Goal: Task Accomplishment & Management: Use online tool/utility

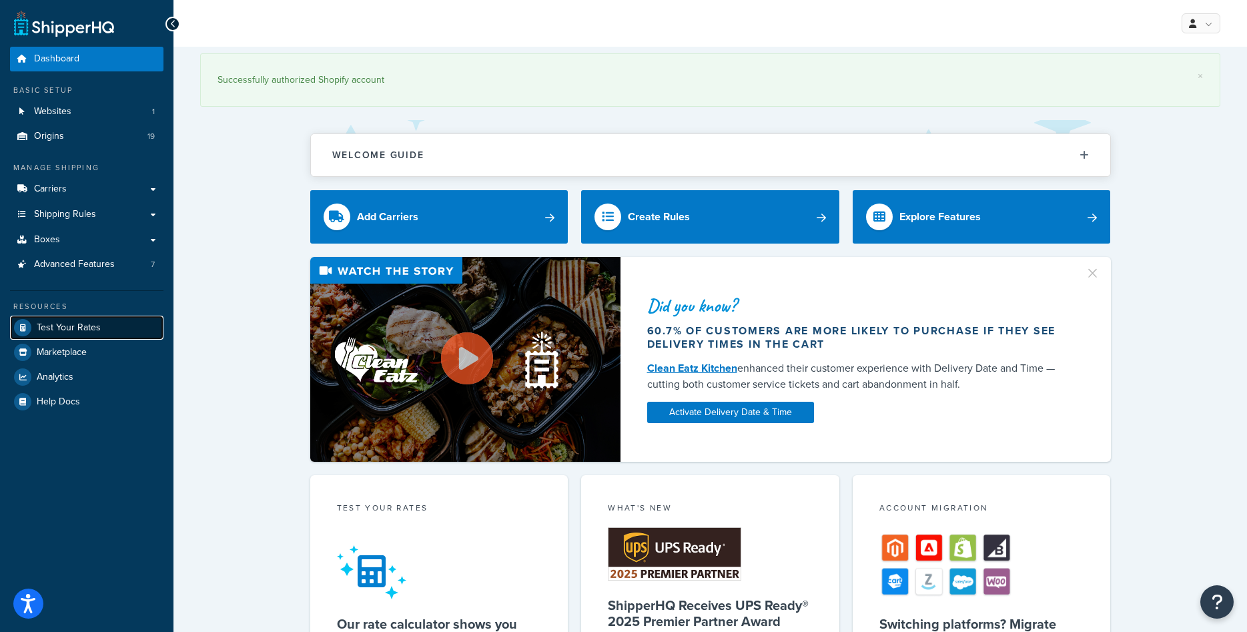
click at [85, 320] on link "Test Your Rates" at bounding box center [86, 328] width 153 height 24
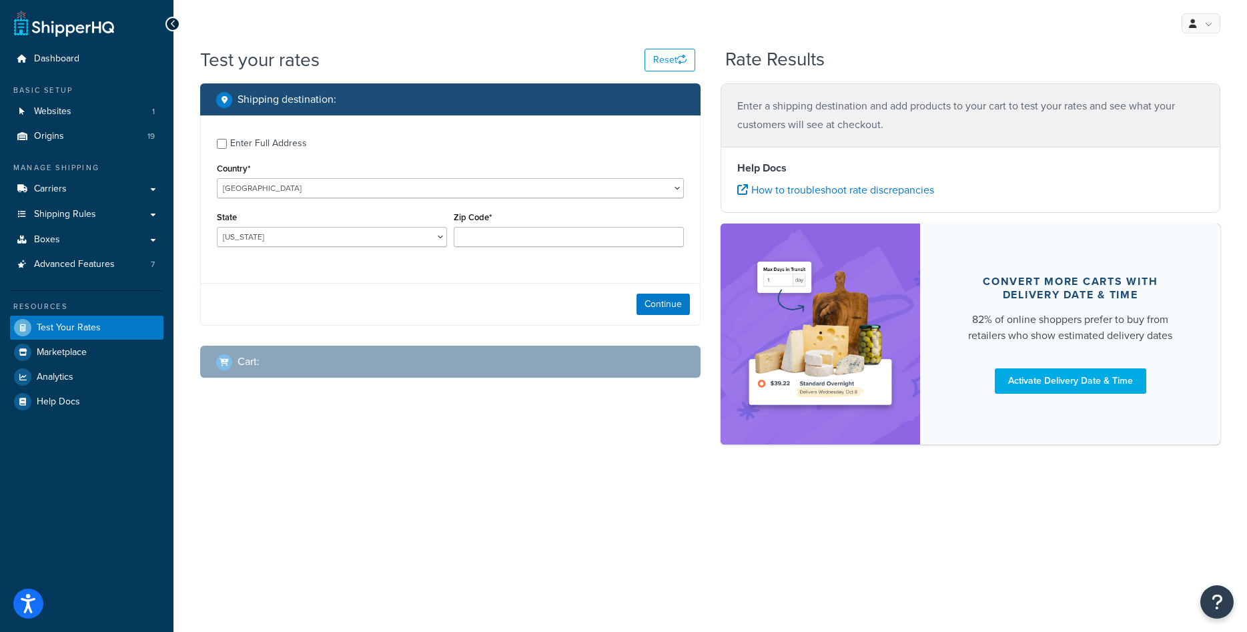
click at [254, 149] on div "Enter Full Address" at bounding box center [268, 143] width 77 height 19
click at [227, 149] on input "Enter Full Address" at bounding box center [222, 144] width 10 height 10
checkbox input "true"
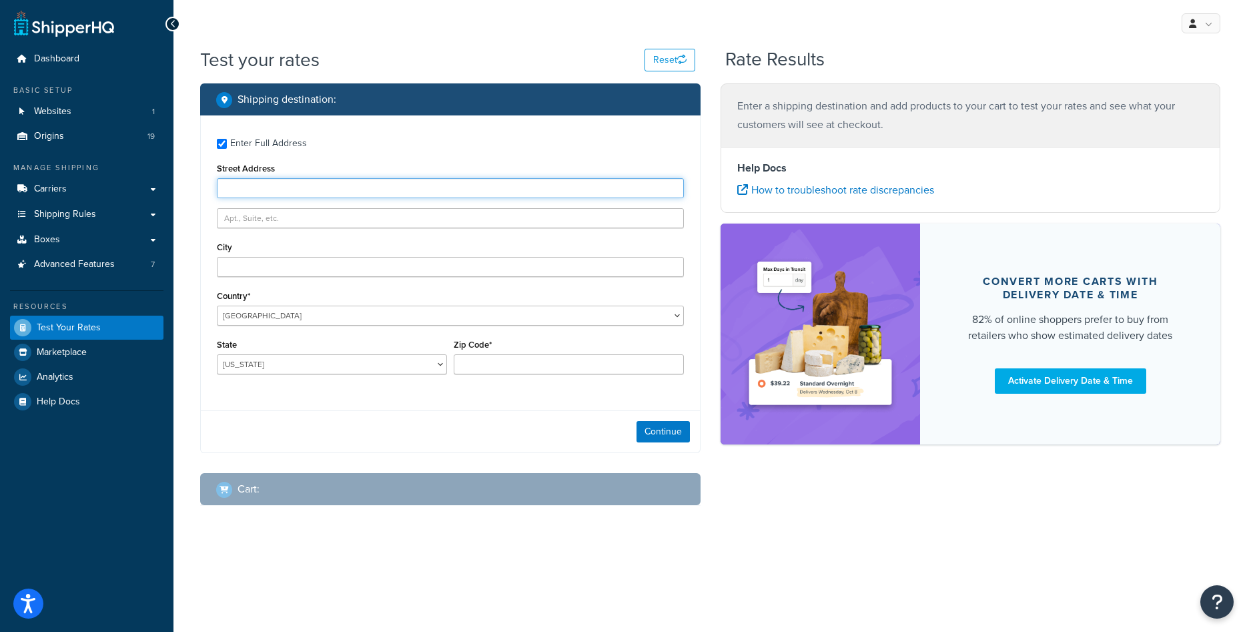
click at [264, 192] on input "Street Address" at bounding box center [450, 188] width 467 height 20
type input "1416 Whittier Drive"
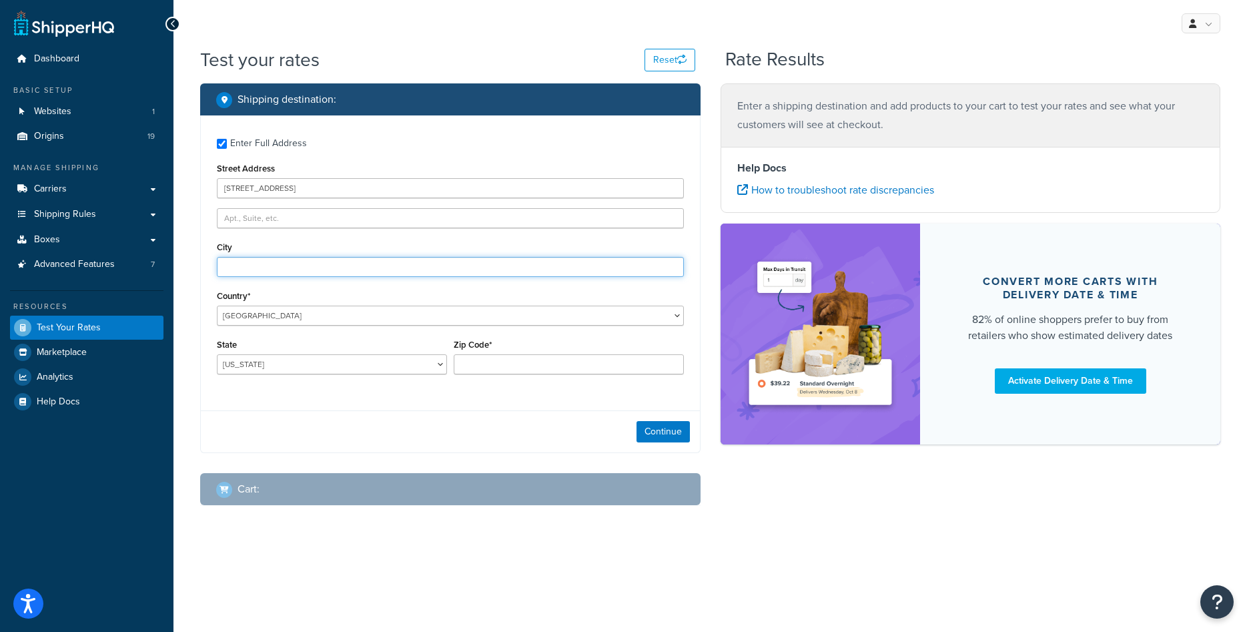
type input "Canton"
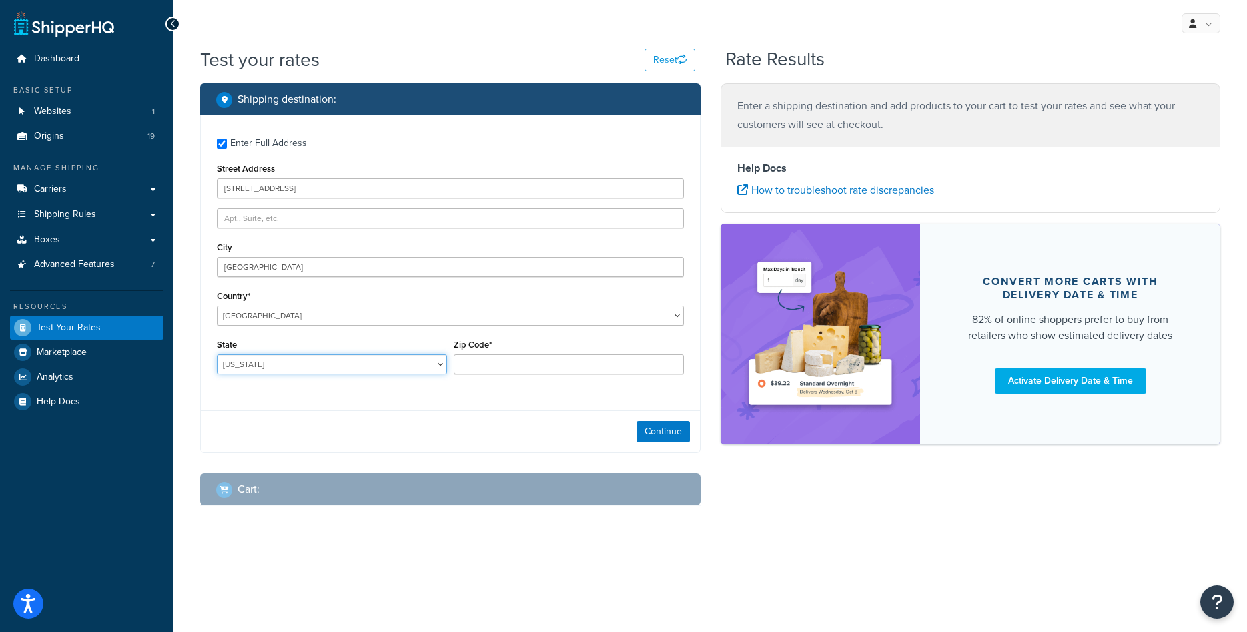
select select "MI"
type input "48187"
click at [661, 432] on button "Continue" at bounding box center [663, 431] width 53 height 21
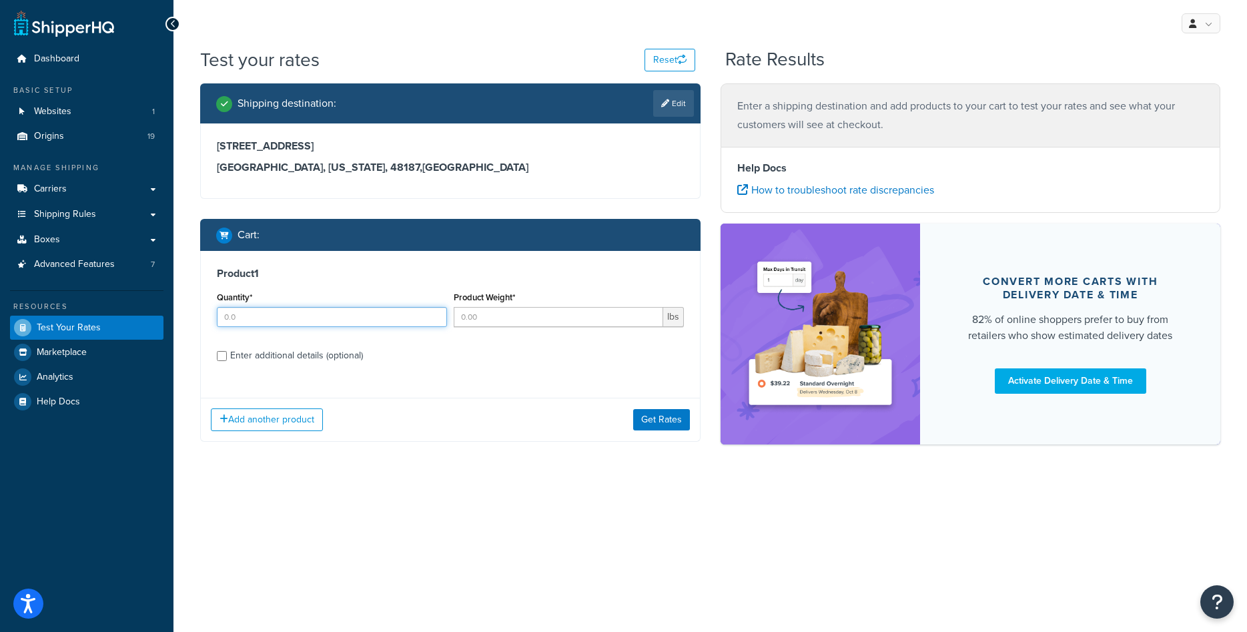
click at [318, 321] on input "Quantity*" at bounding box center [332, 317] width 230 height 20
type input "1"
click at [494, 323] on input "Product Weight*" at bounding box center [559, 317] width 210 height 20
type input "318"
click at [334, 349] on div "Enter additional details (optional)" at bounding box center [296, 355] width 133 height 19
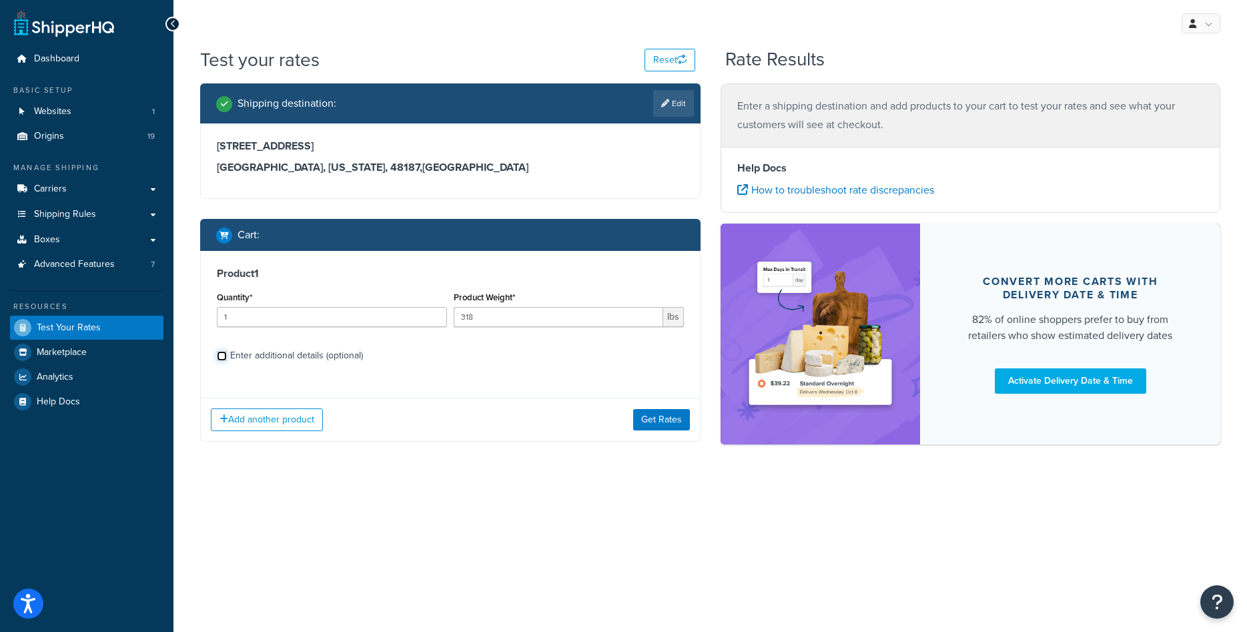
click at [227, 351] on input "Enter additional details (optional)" at bounding box center [222, 356] width 10 height 10
checkbox input "true"
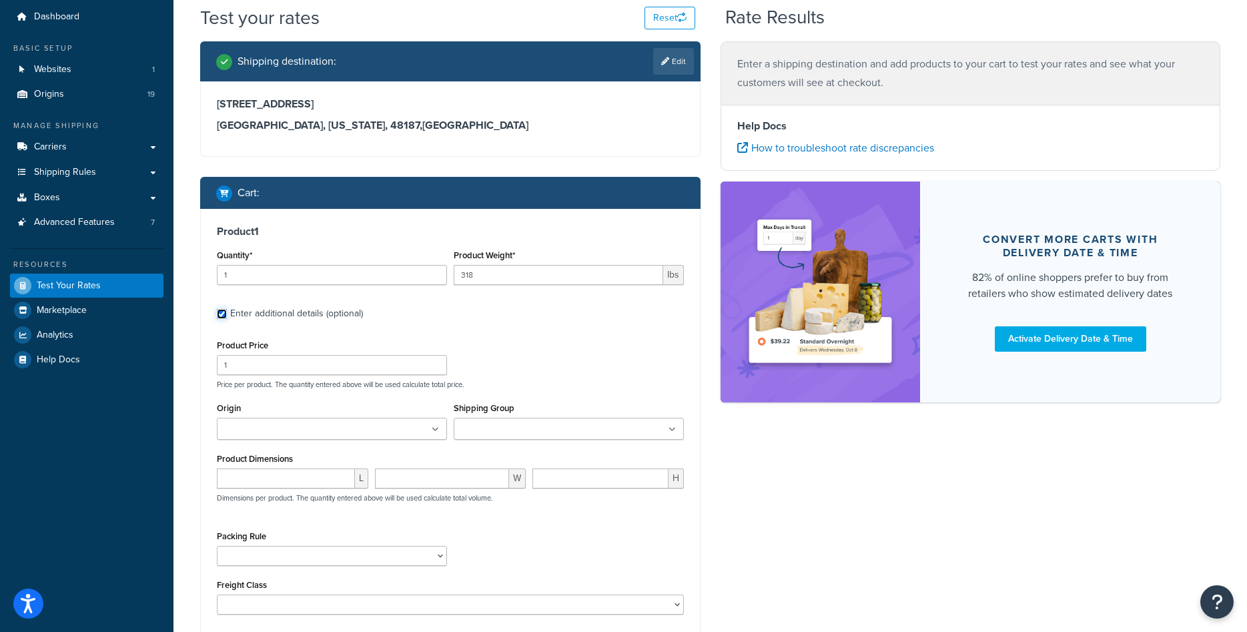
scroll to position [73, 0]
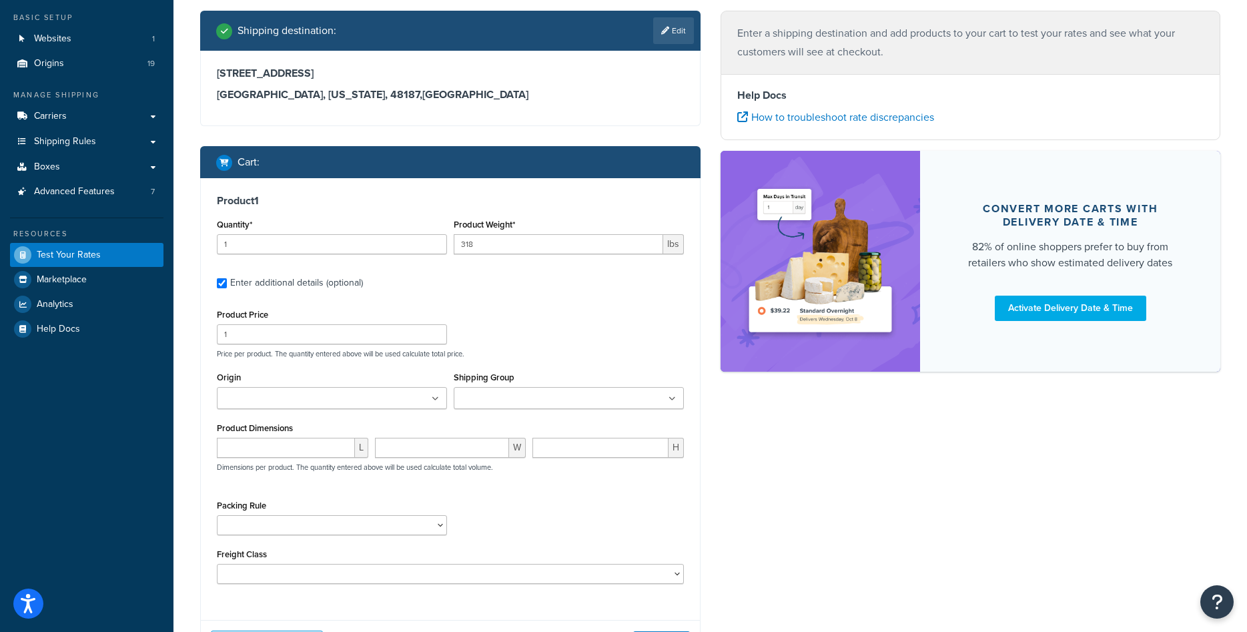
click at [336, 345] on div "Product Price 1 Price per product. The quantity entered above will be used calc…" at bounding box center [451, 332] width 474 height 53
click at [341, 336] on input "1" at bounding box center [332, 334] width 230 height 20
type input "1000"
click at [529, 344] on div "Product Price 1000 Price per product. The quantity entered above will be used c…" at bounding box center [451, 332] width 474 height 53
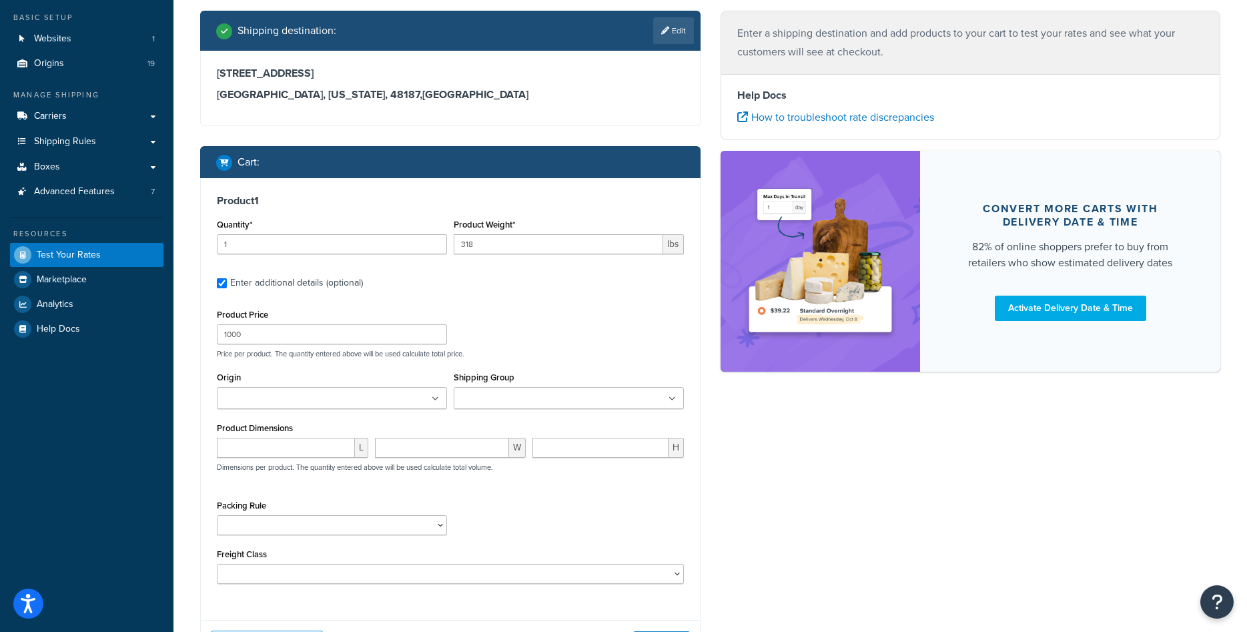
click at [347, 392] on ul at bounding box center [332, 398] width 230 height 22
type input "cow"
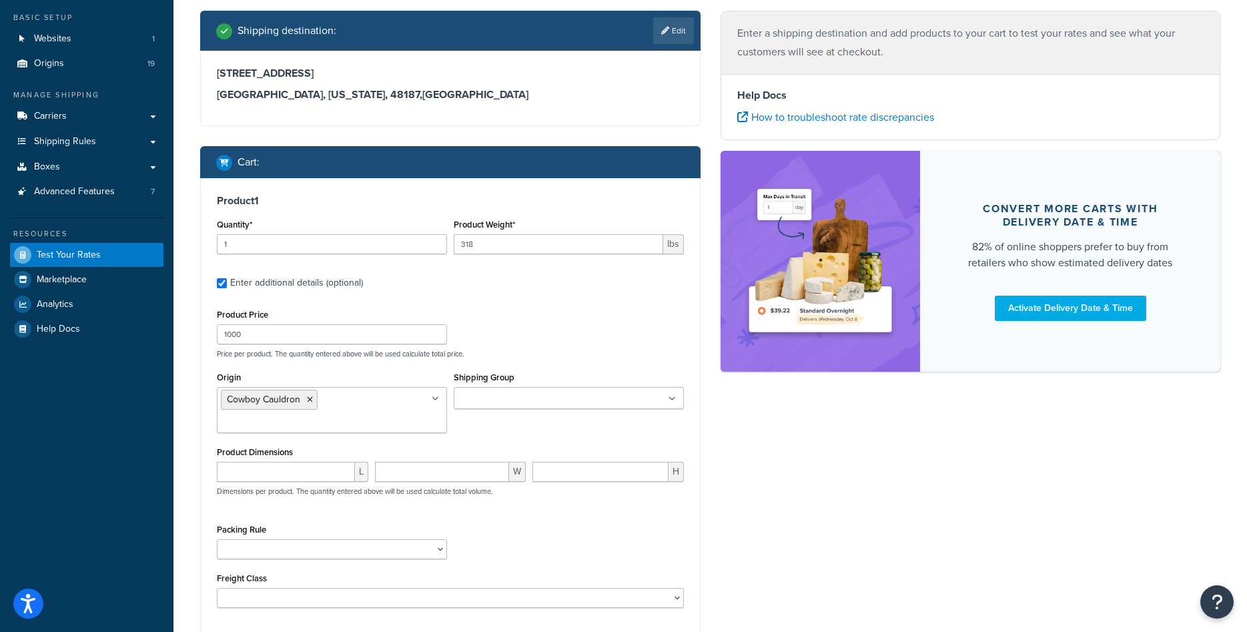
click at [547, 432] on div "Origin Cowboy Cauldron Antlerworx Auskin/Fibre B.S. Trading Bernhardt Classic H…" at bounding box center [451, 405] width 474 height 75
click at [312, 468] on input "number" at bounding box center [286, 472] width 138 height 20
type input "85"
click at [410, 468] on input "number" at bounding box center [442, 472] width 135 height 20
type input "36"
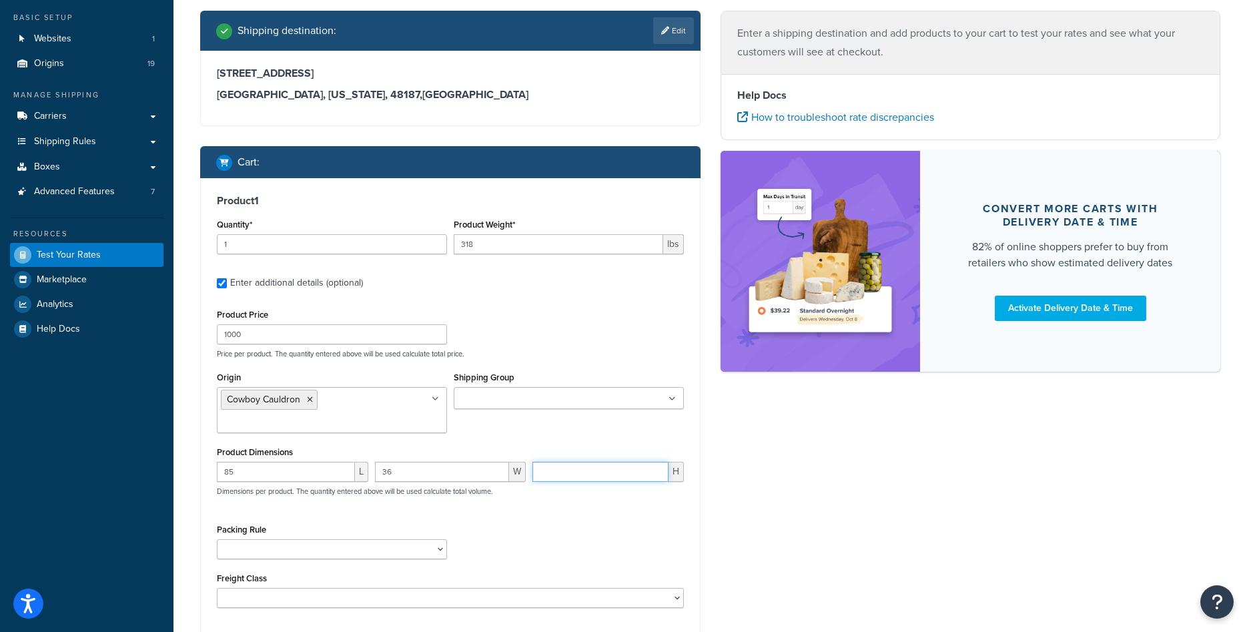
click at [568, 481] on input "number" at bounding box center [601, 472] width 136 height 20
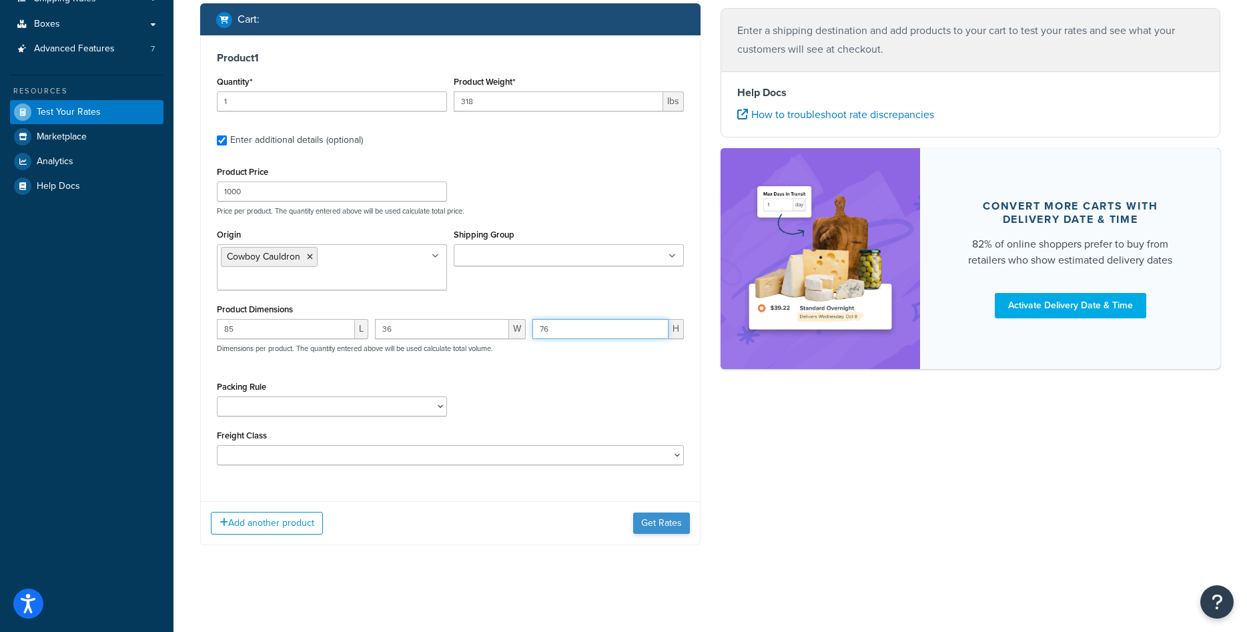
type input "76"
click at [664, 515] on button "Get Rates" at bounding box center [661, 523] width 57 height 21
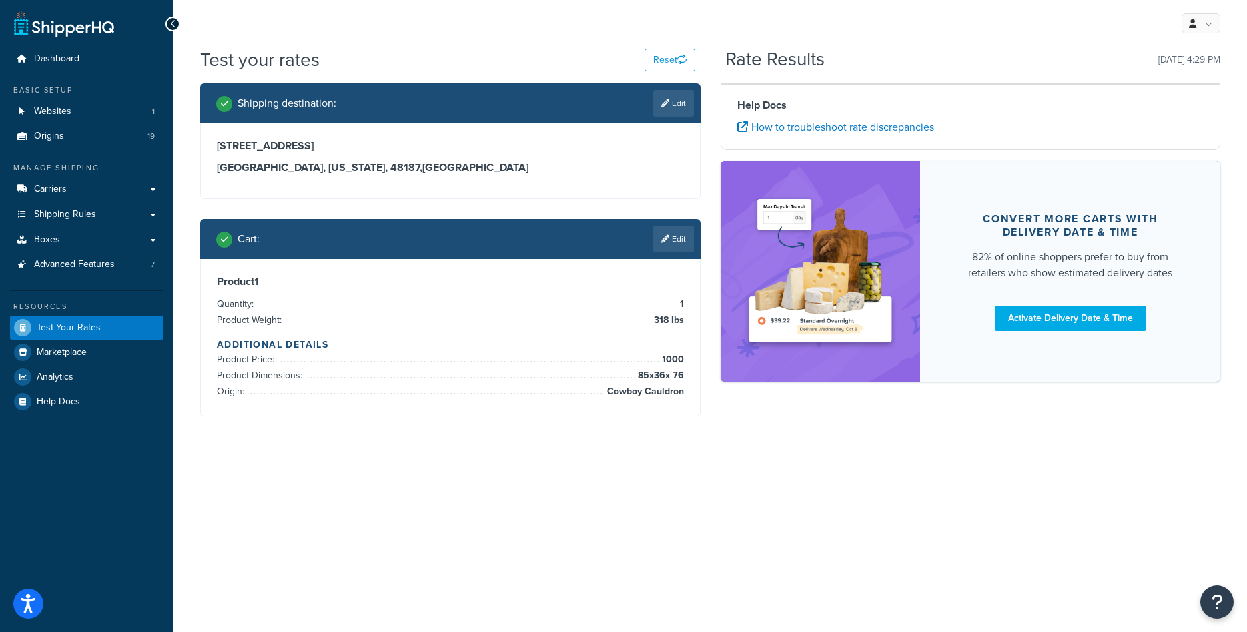
scroll to position [0, 0]
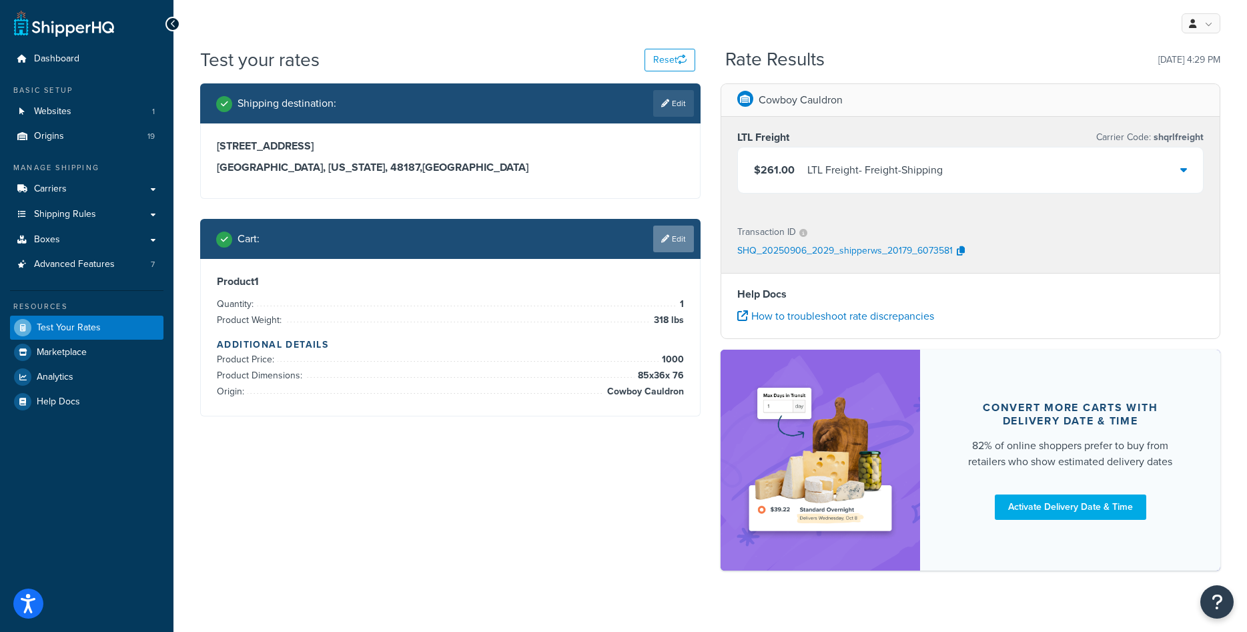
click at [681, 241] on link "Edit" at bounding box center [673, 239] width 41 height 27
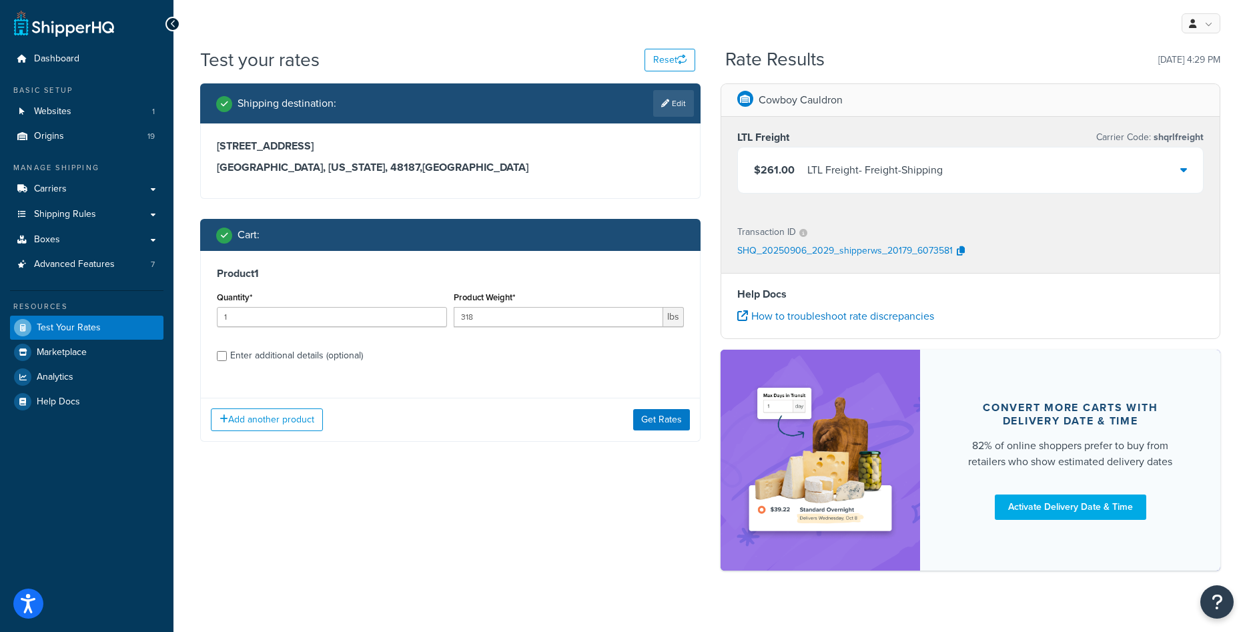
click at [304, 354] on div "Enter additional details (optional)" at bounding box center [296, 355] width 133 height 19
click at [227, 354] on input "Enter additional details (optional)" at bounding box center [222, 356] width 10 height 10
checkbox input "true"
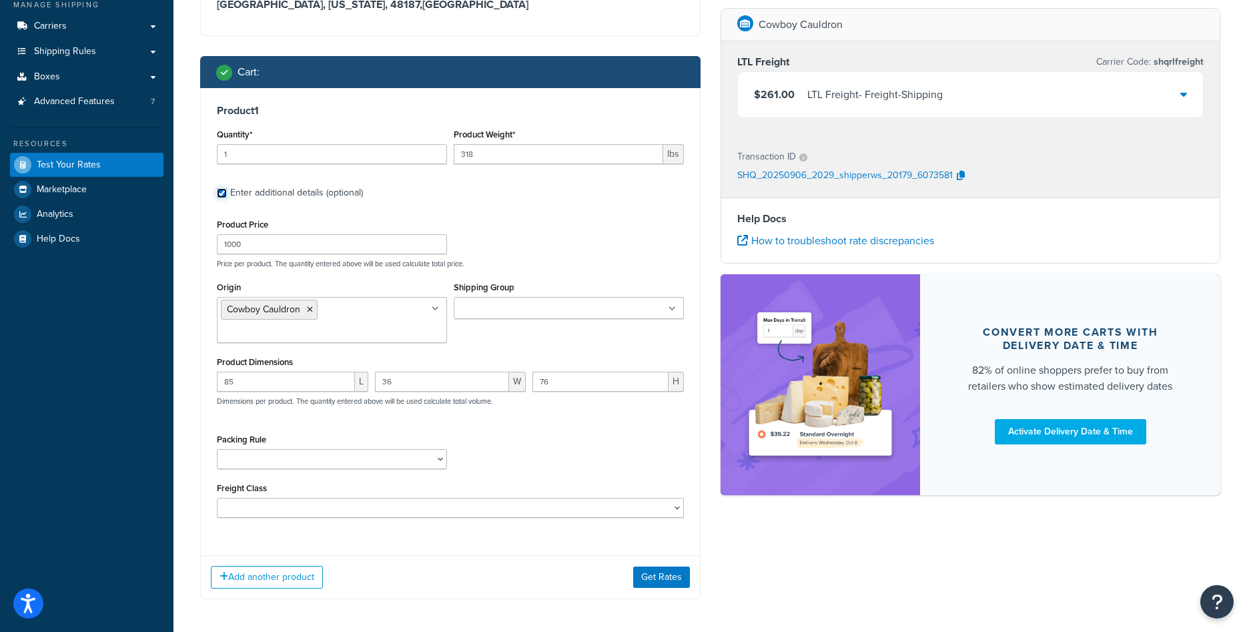
scroll to position [202, 0]
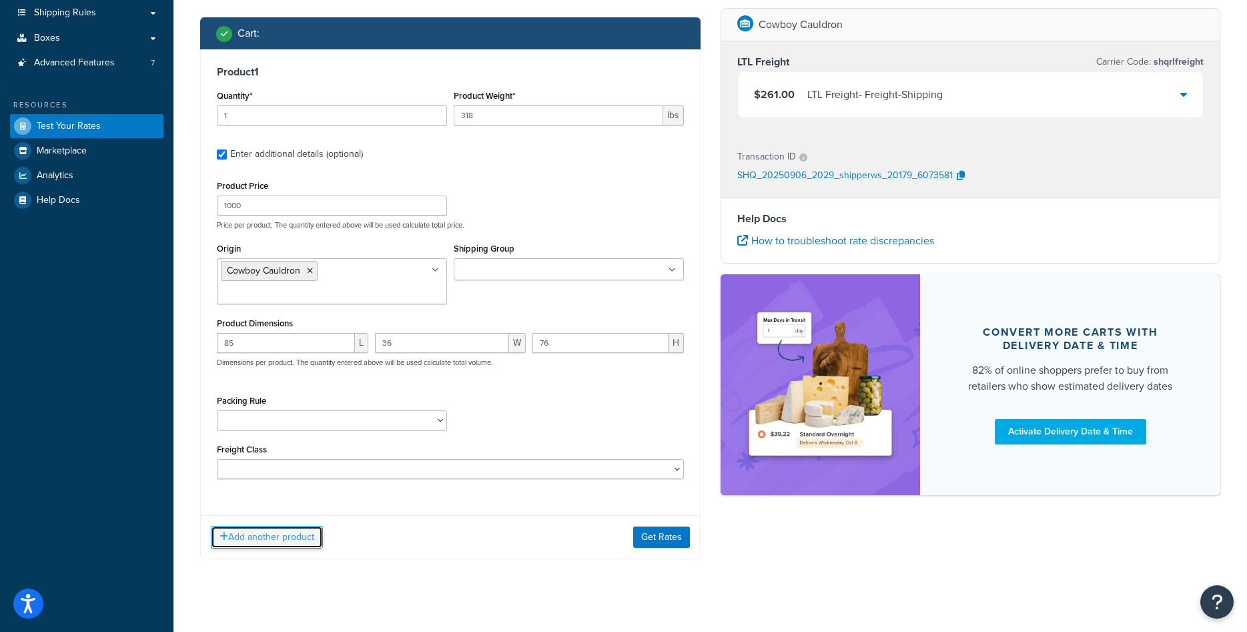
click at [287, 532] on button "Add another product" at bounding box center [267, 537] width 112 height 23
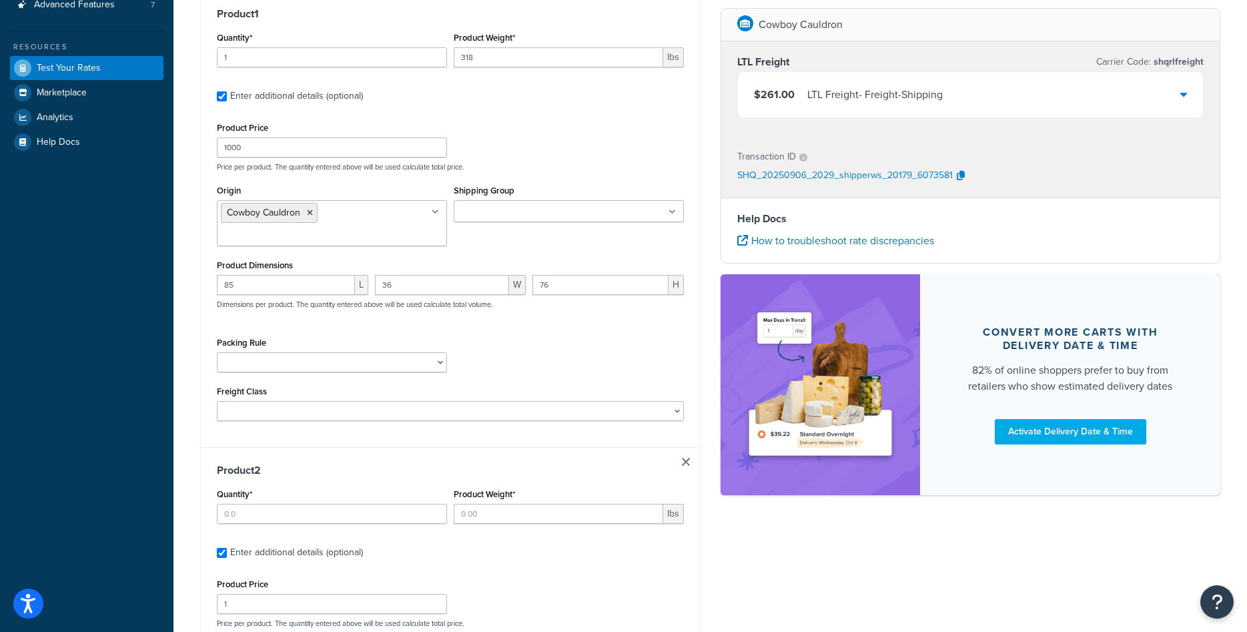
scroll to position [338, 0]
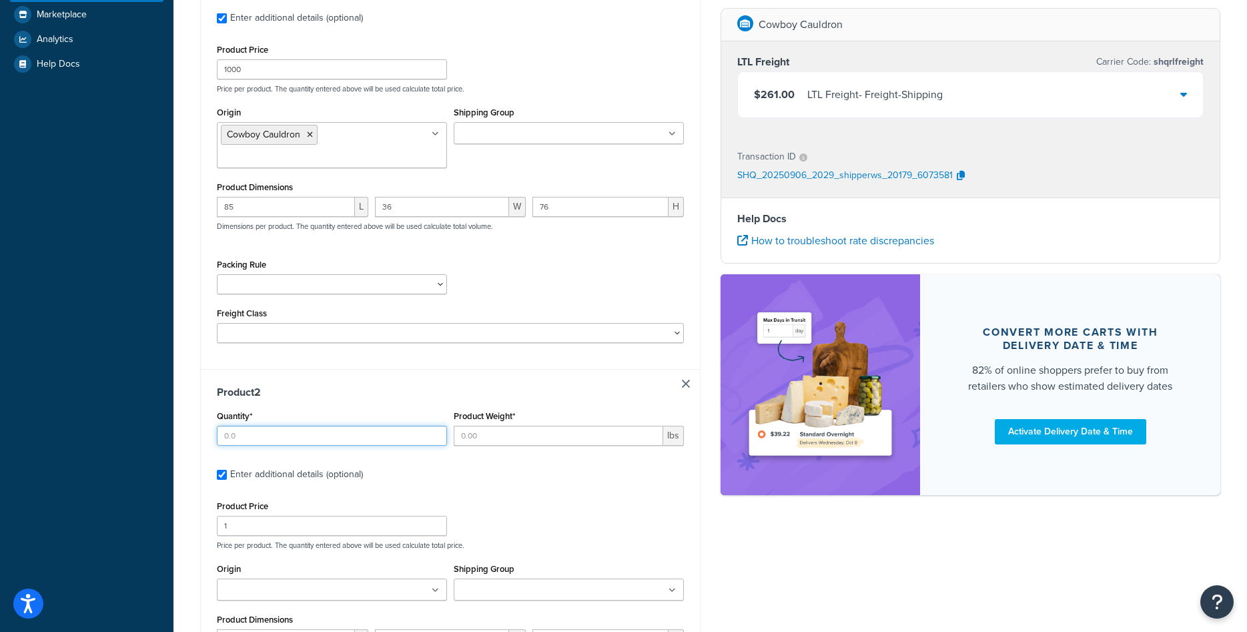
click at [320, 439] on input "Quantity*" at bounding box center [332, 436] width 230 height 20
type input "1"
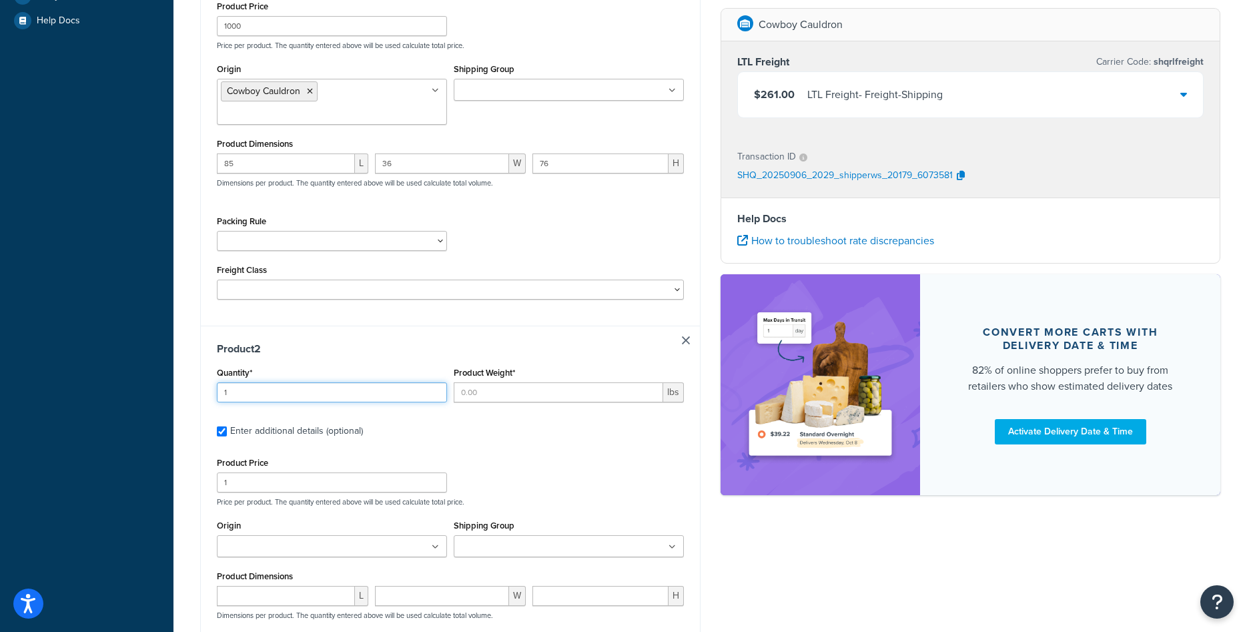
scroll to position [406, 0]
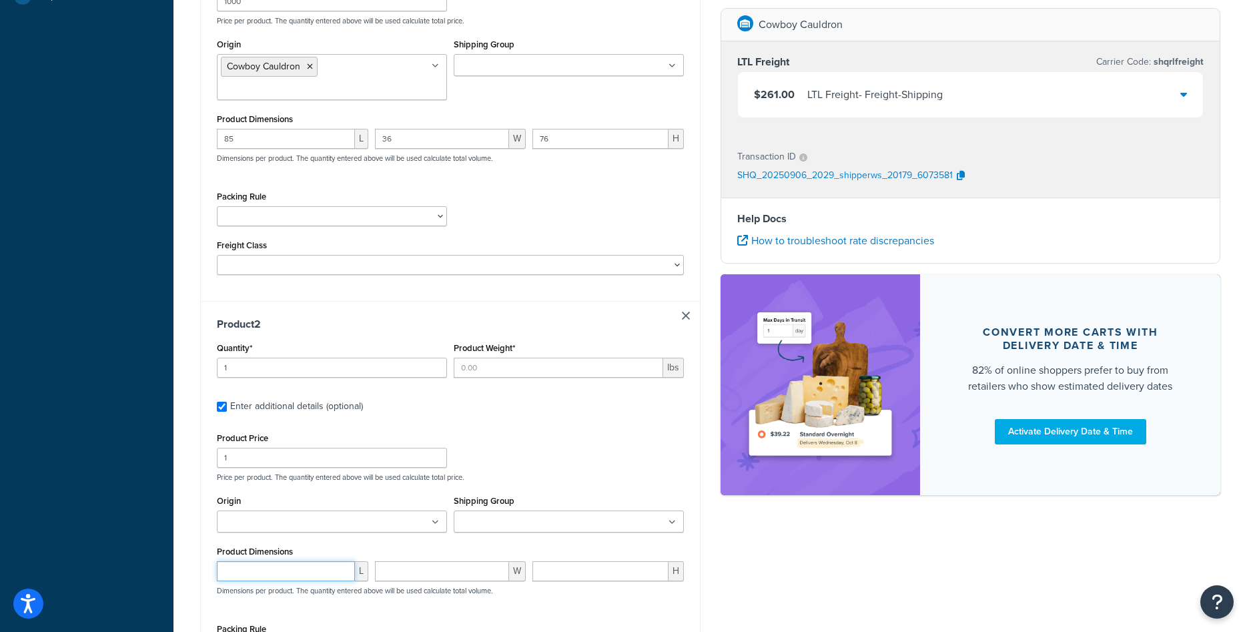
click at [296, 581] on input "number" at bounding box center [286, 571] width 138 height 20
click at [306, 578] on input "30" at bounding box center [286, 571] width 138 height 20
type input "60"
click at [418, 570] on input "number" at bounding box center [442, 571] width 135 height 20
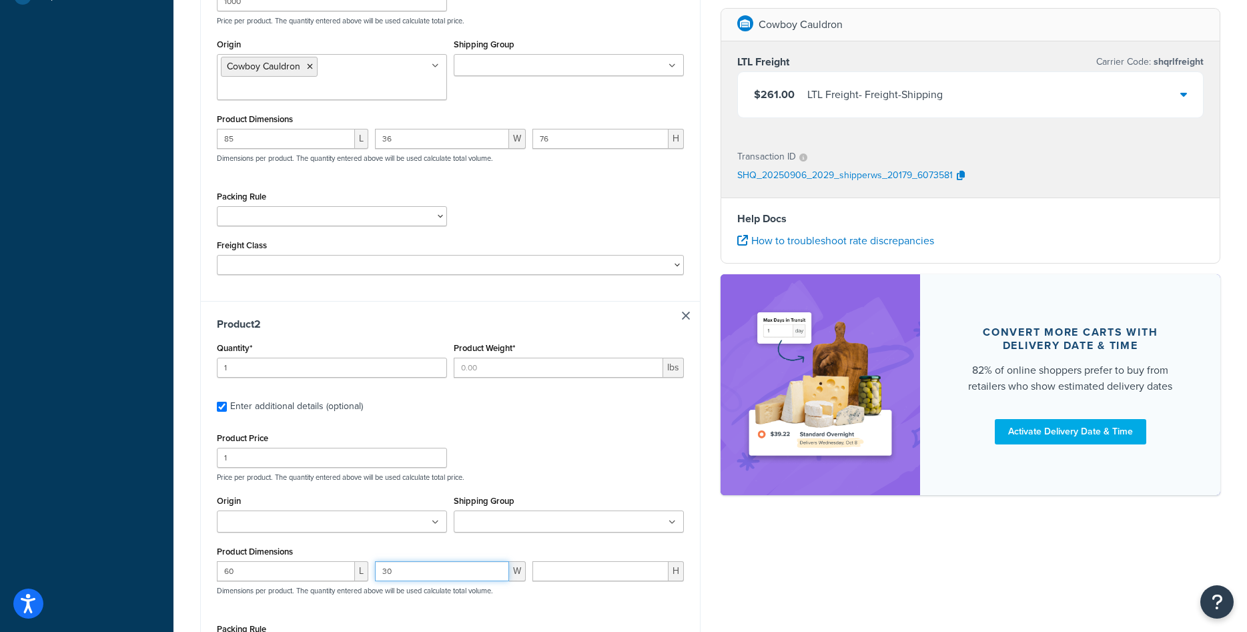
type input "30"
click at [565, 578] on input "number" at bounding box center [601, 571] width 136 height 20
type input "70"
click at [583, 561] on div "Product Dimensions 60 L 30 W 70 H Dimensions per product. The quantity entered …" at bounding box center [450, 576] width 467 height 67
click at [358, 529] on ul at bounding box center [332, 522] width 230 height 22
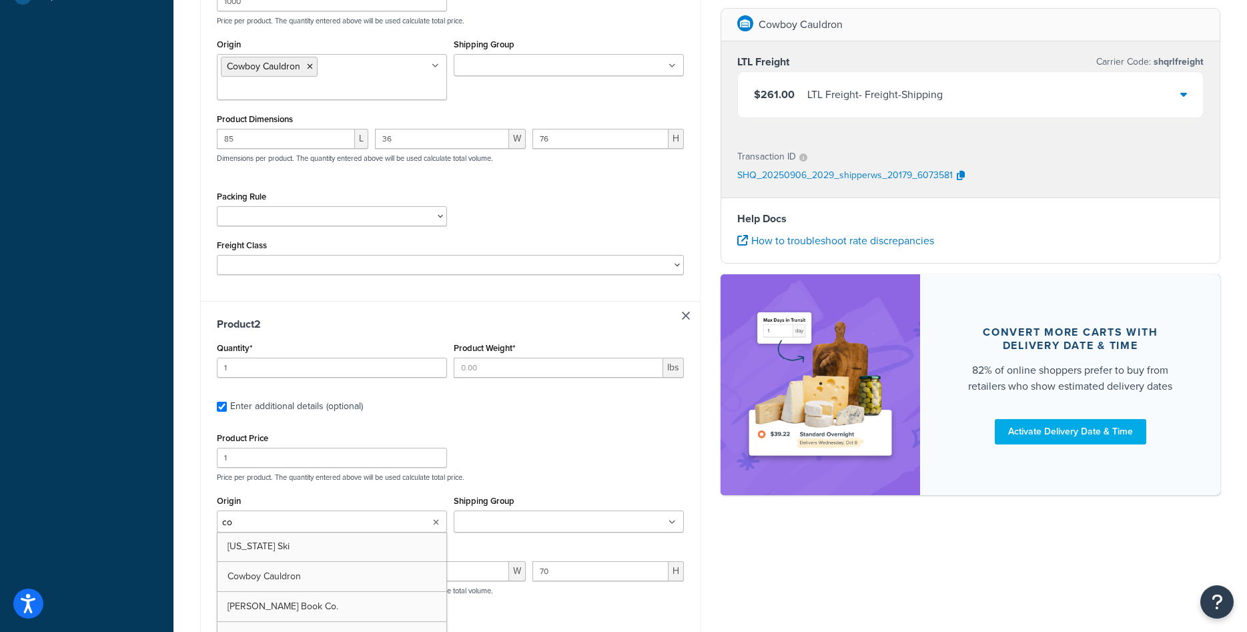
type input "cow"
click at [533, 479] on p "Price per product. The quantity entered above will be used calculate total pric…" at bounding box center [451, 476] width 474 height 9
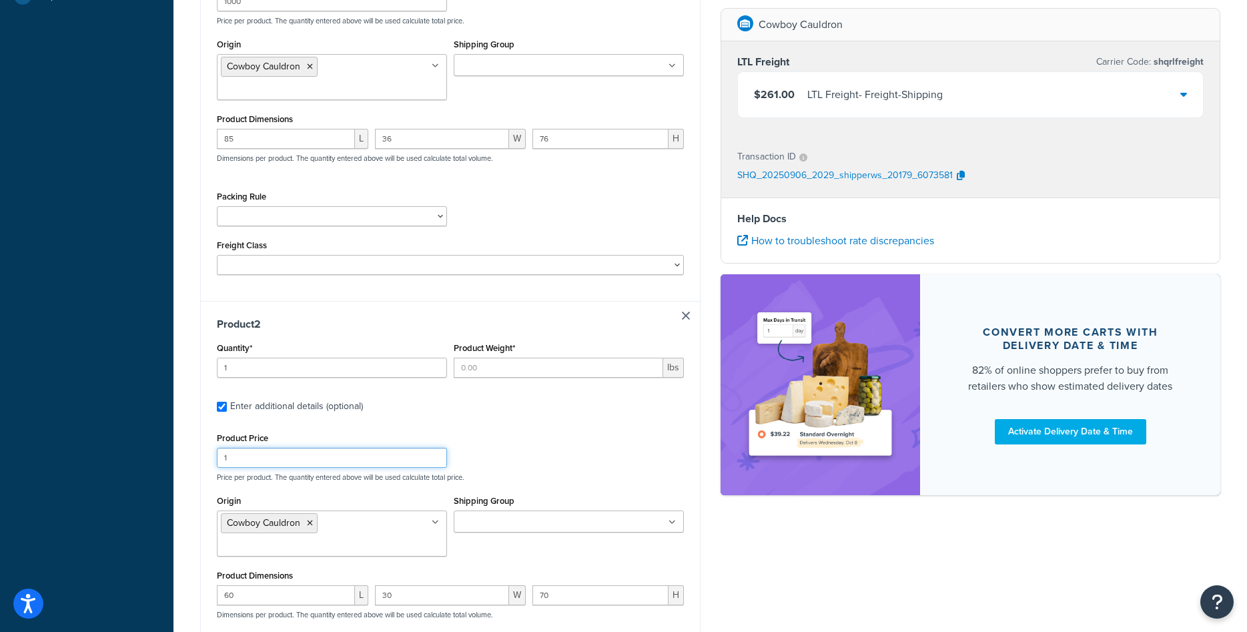
click at [350, 460] on input "1" at bounding box center [332, 458] width 230 height 20
type input "1000"
click at [563, 465] on div "Product Price 1000 Price per product. The quantity entered above will be used c…" at bounding box center [451, 455] width 474 height 53
click at [477, 432] on div "Product Price 1000 Price per product. The quantity entered above will be used c…" at bounding box center [451, 455] width 474 height 53
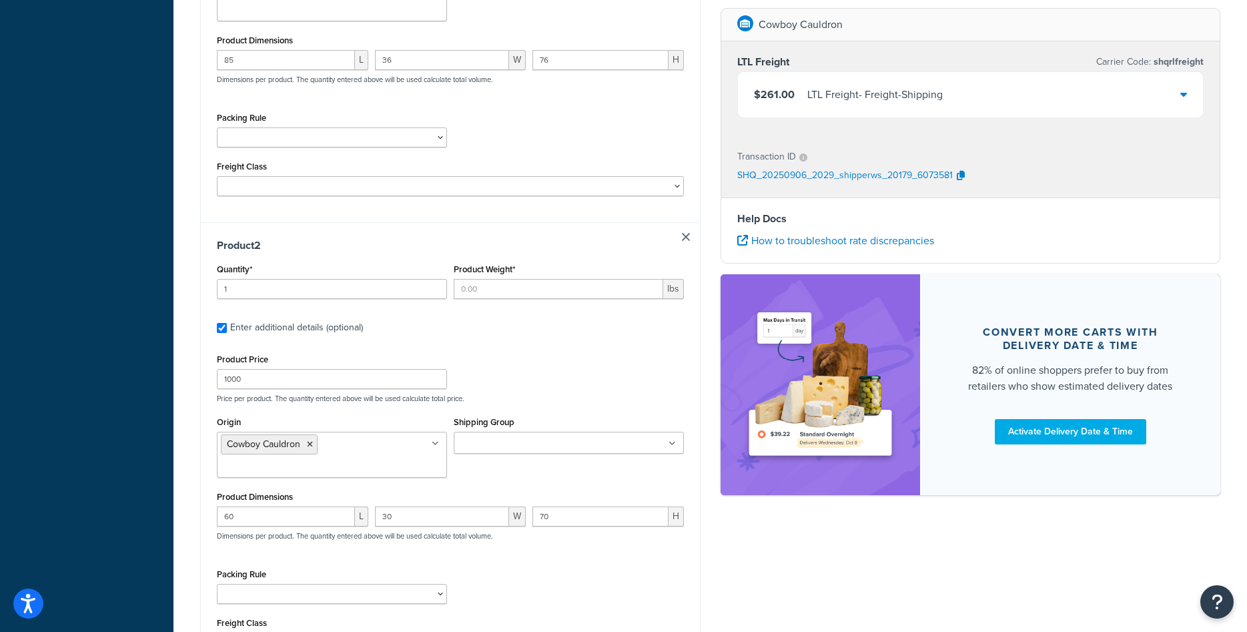
scroll to position [610, 0]
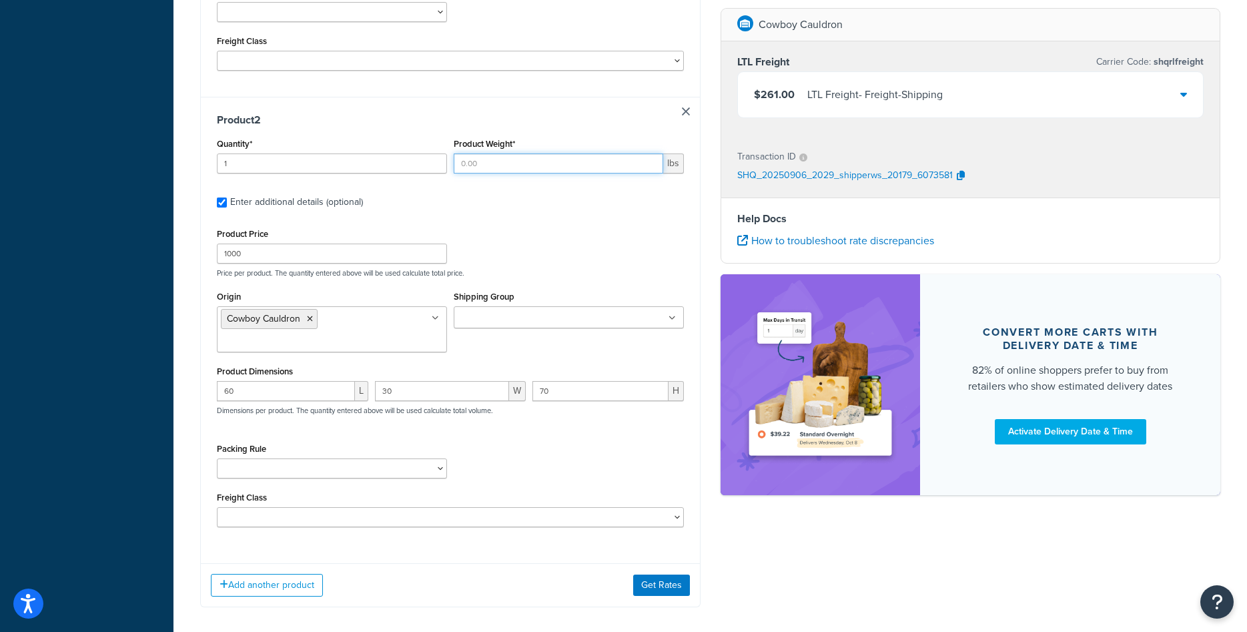
click at [496, 166] on input "Product Weight*" at bounding box center [559, 163] width 210 height 20
type input "116"
click at [573, 219] on div "Product 2 Quantity* 1 Product Weight* 116 lbs Enter additional details (optiona…" at bounding box center [450, 325] width 499 height 456
click at [663, 584] on button "Get Rates" at bounding box center [661, 585] width 57 height 21
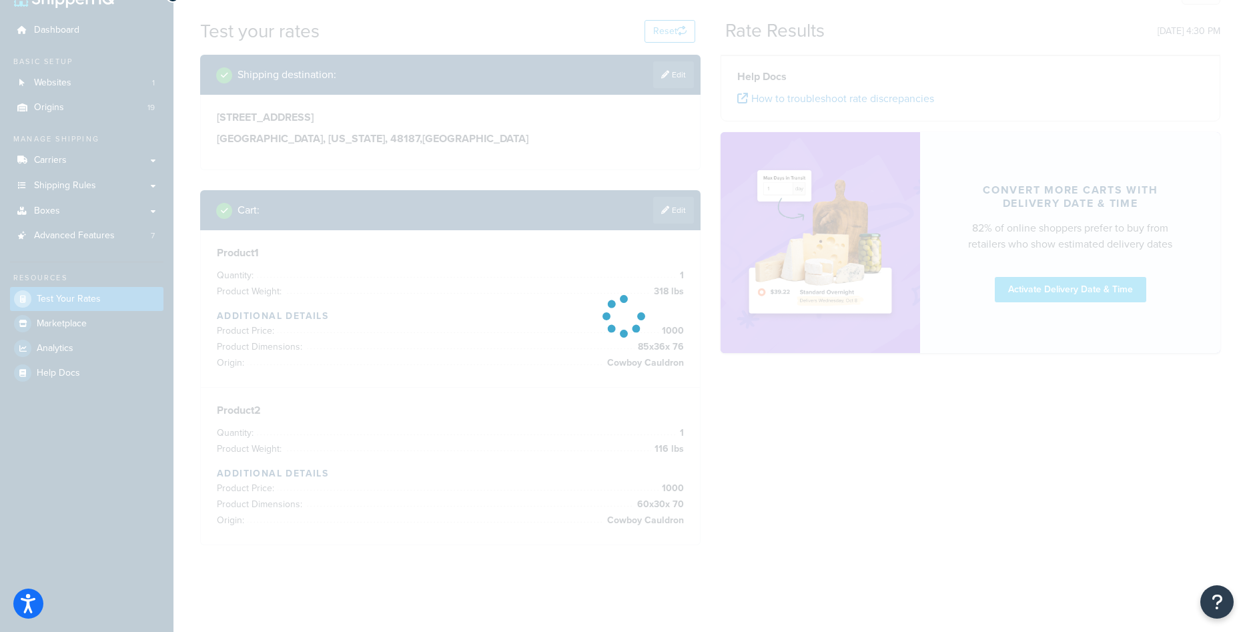
scroll to position [29, 0]
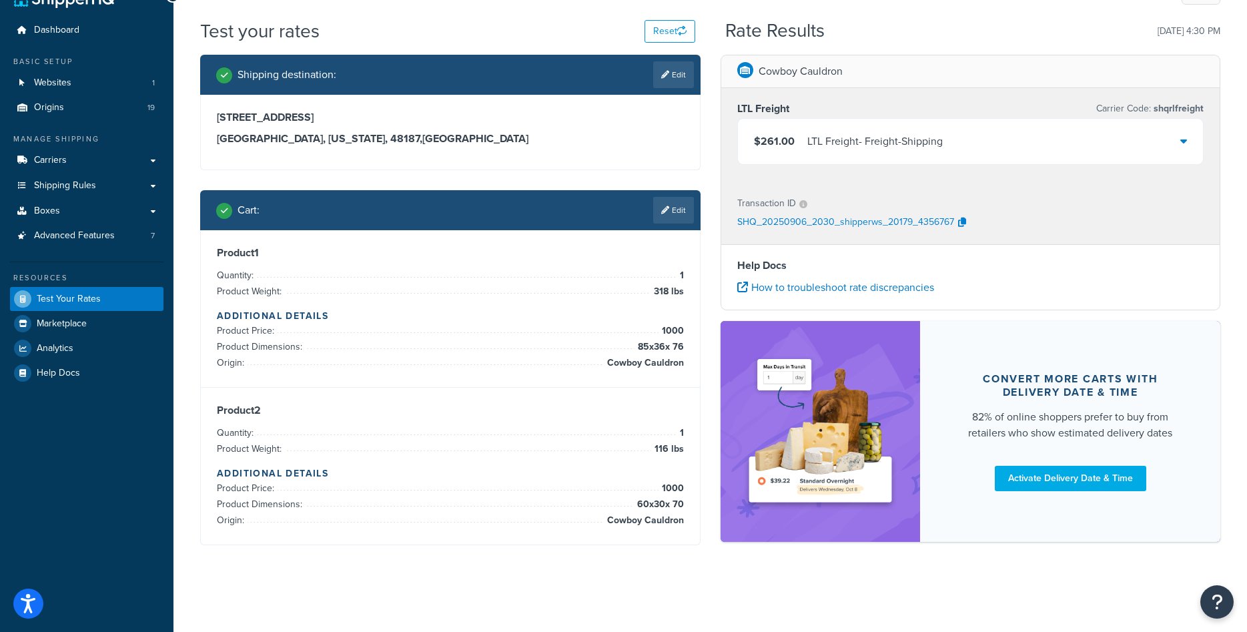
click at [1187, 140] on div "$261.00 LTL Freight - Freight-Shipping" at bounding box center [971, 141] width 466 height 45
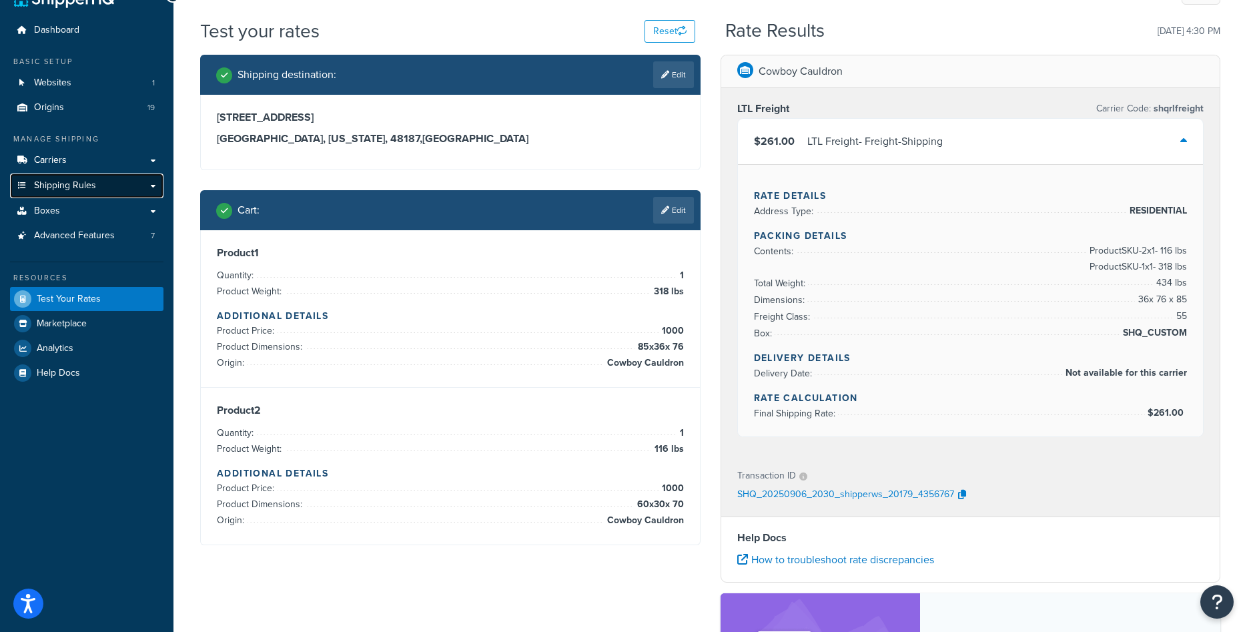
click at [106, 187] on link "Shipping Rules" at bounding box center [86, 186] width 153 height 25
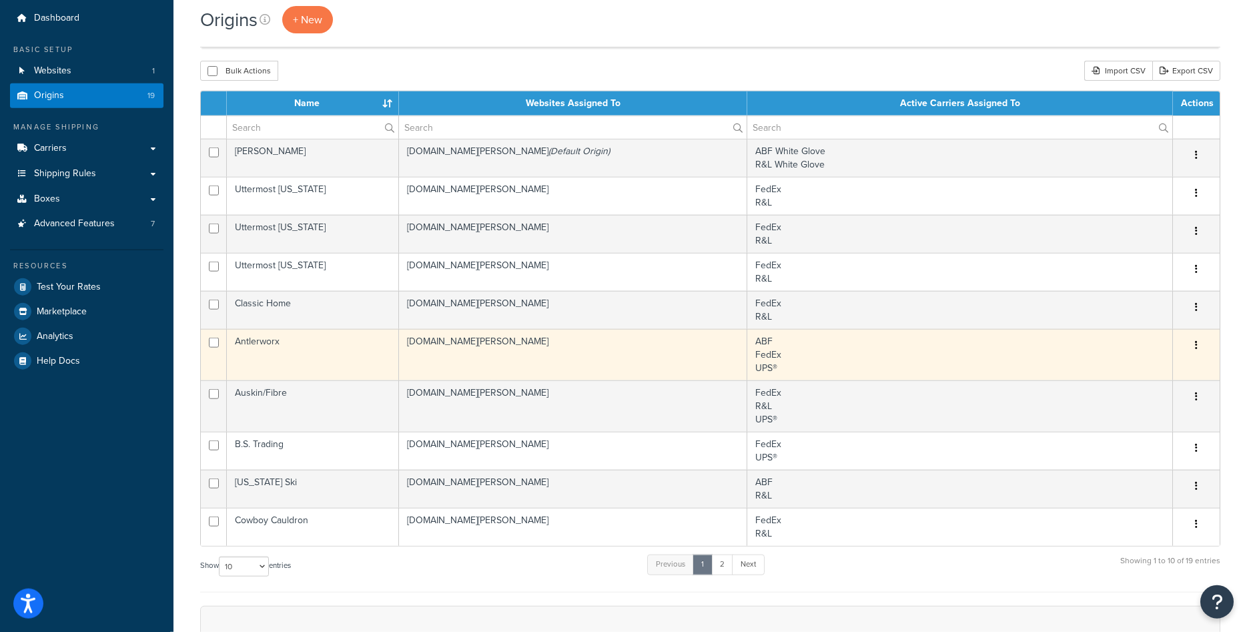
scroll to position [136, 0]
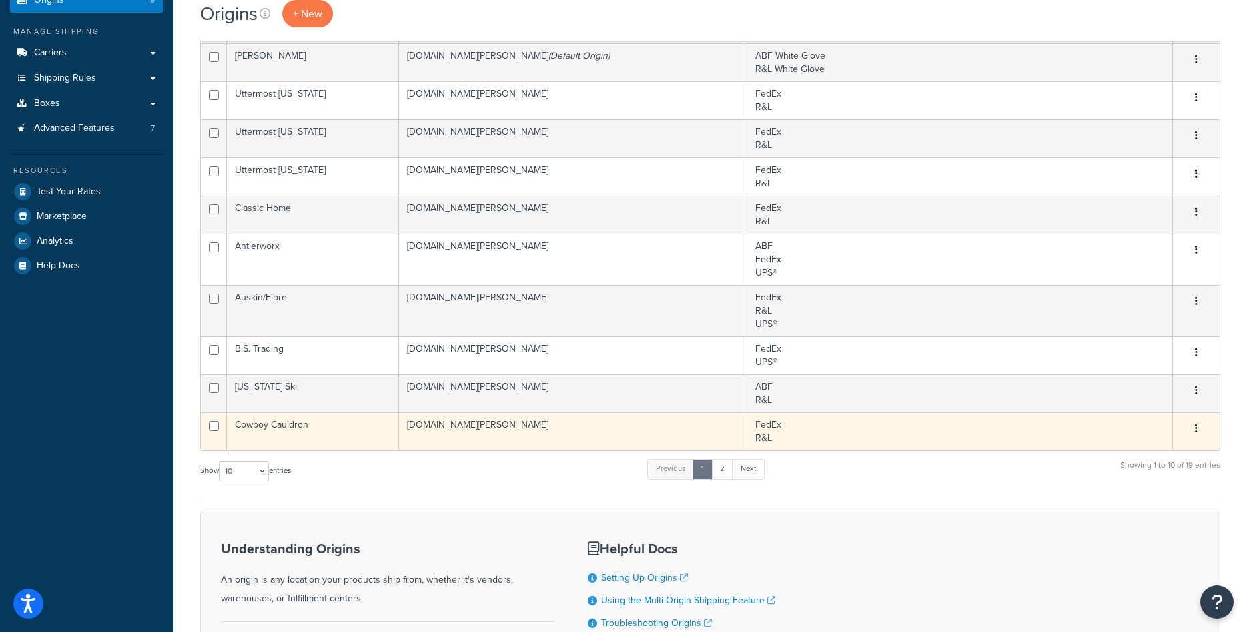
click at [296, 424] on td "Cowboy Cauldron" at bounding box center [313, 431] width 172 height 38
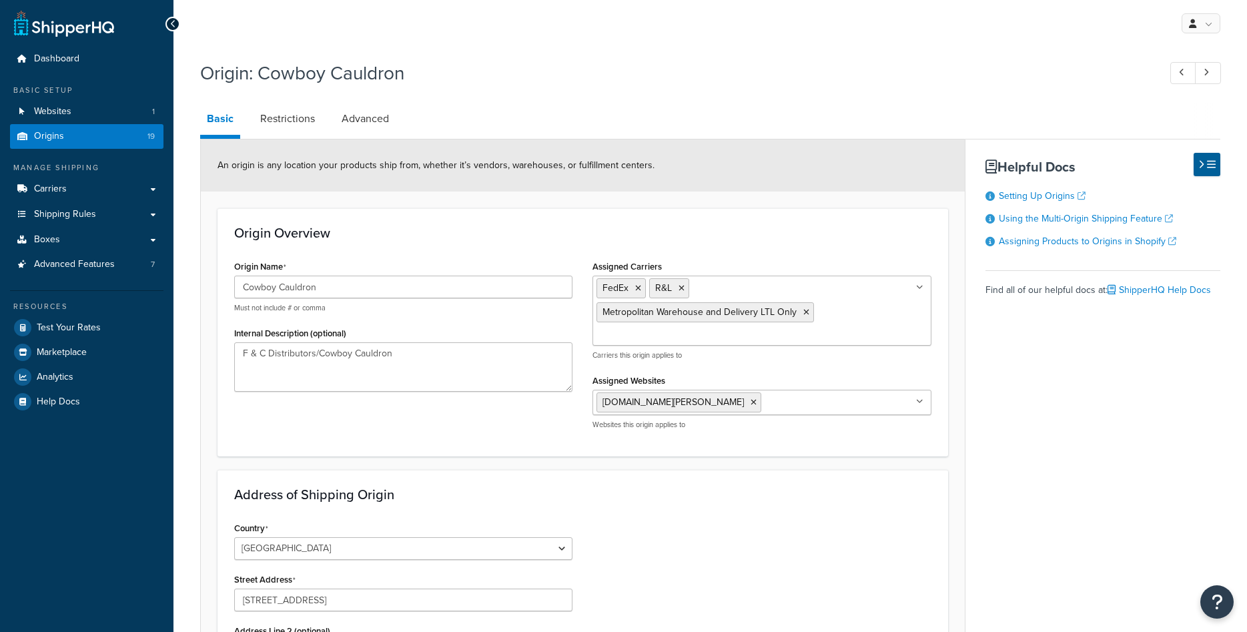
select select "13"
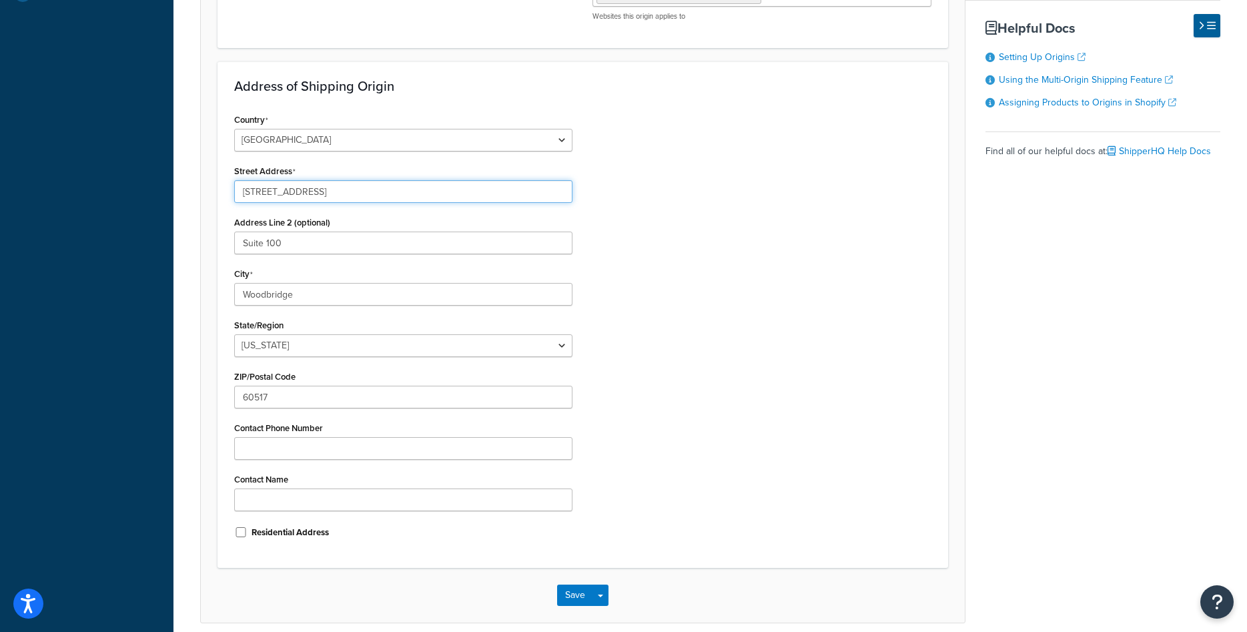
click at [328, 191] on input "[STREET_ADDRESS]" at bounding box center [403, 191] width 338 height 23
click at [328, 192] on input "[STREET_ADDRESS]" at bounding box center [403, 191] width 338 height 23
click at [310, 196] on input "[STREET_ADDRESS]" at bounding box center [403, 191] width 338 height 23
drag, startPoint x: 325, startPoint y: 191, endPoint x: 379, endPoint y: 191, distance: 54.1
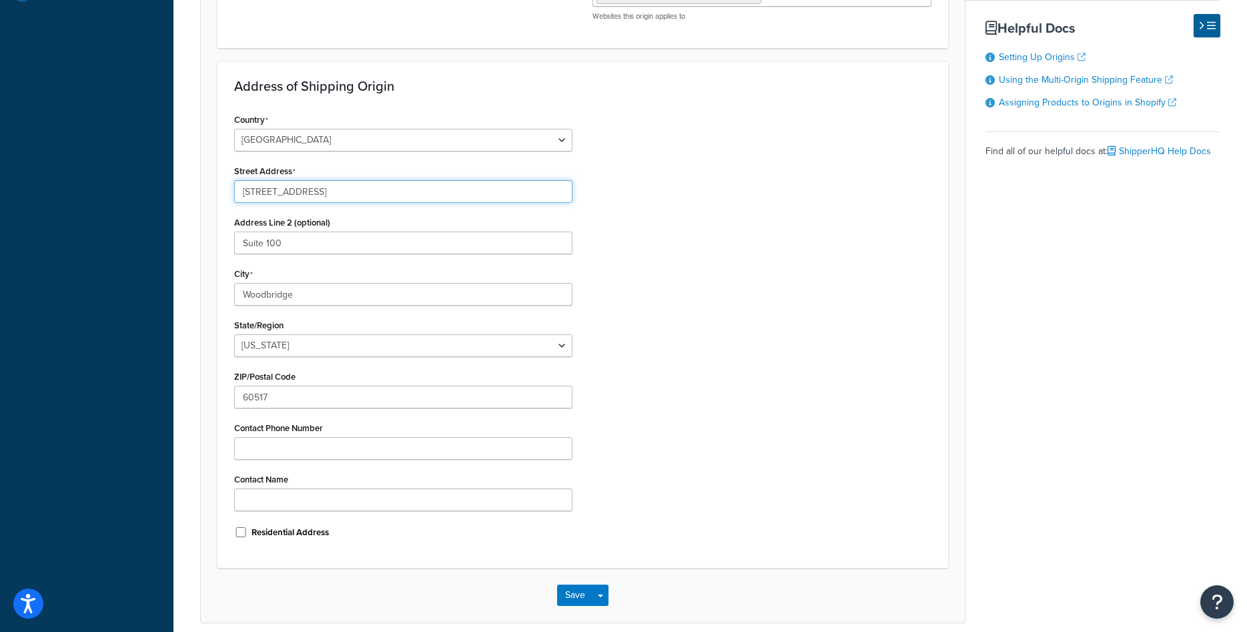
click at [379, 191] on input "[STREET_ADDRESS]" at bounding box center [403, 191] width 338 height 23
click at [385, 188] on input "[STREET_ADDRESS]" at bounding box center [403, 191] width 338 height 23
